Goal: Transaction & Acquisition: Purchase product/service

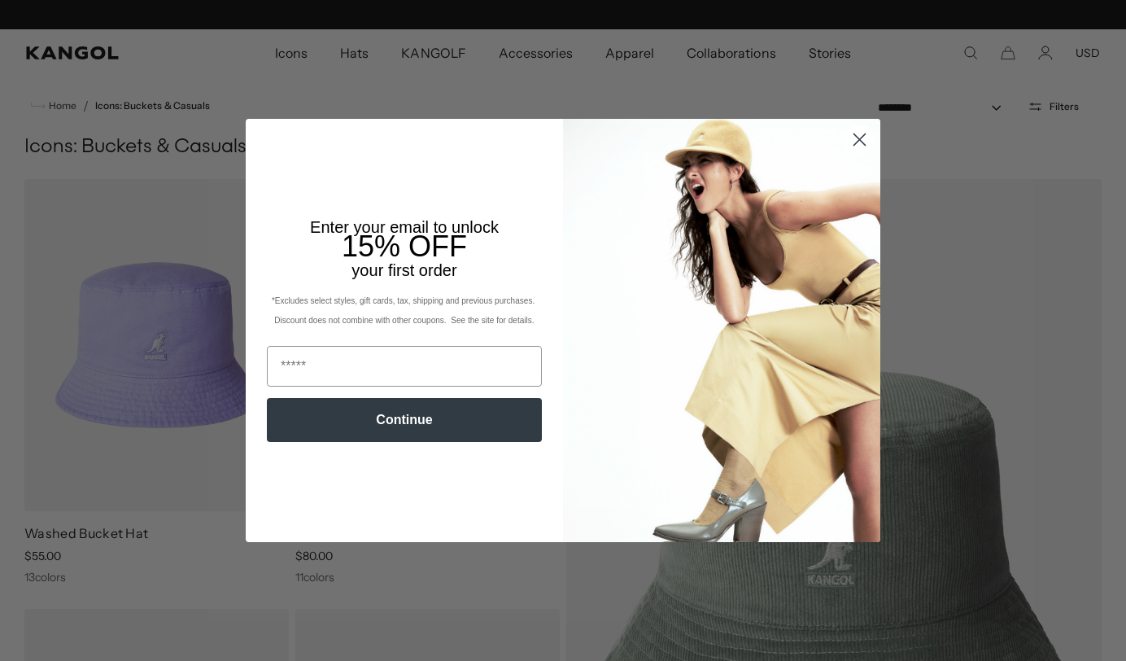
scroll to position [0, 335]
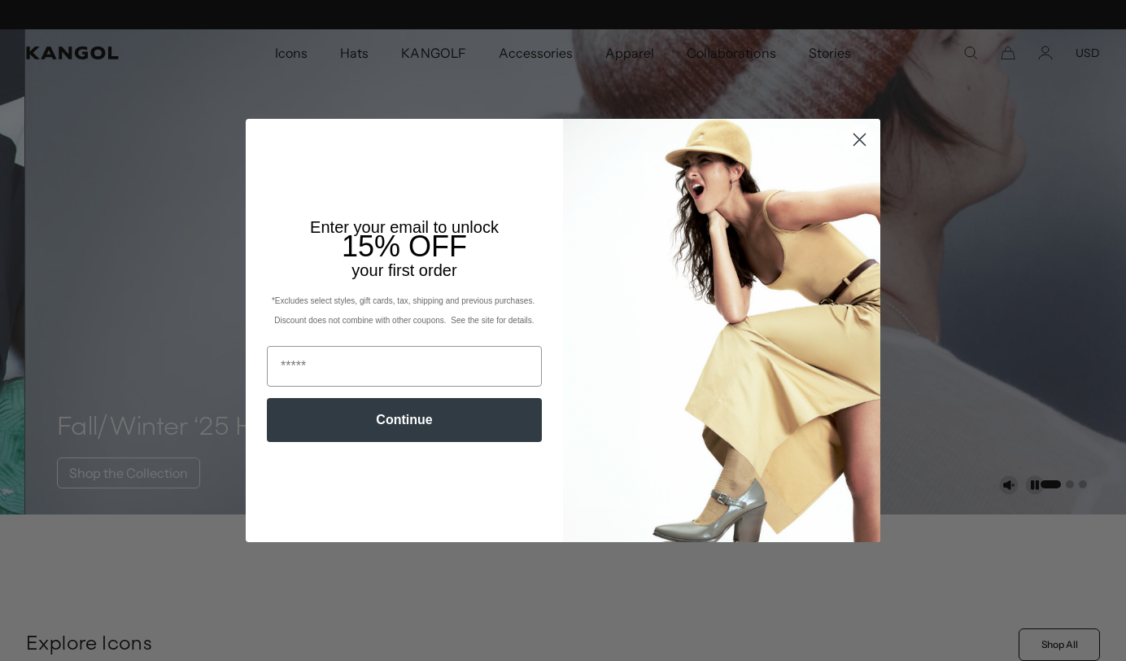
scroll to position [0, 335]
